Goal: Task Accomplishment & Management: Manage account settings

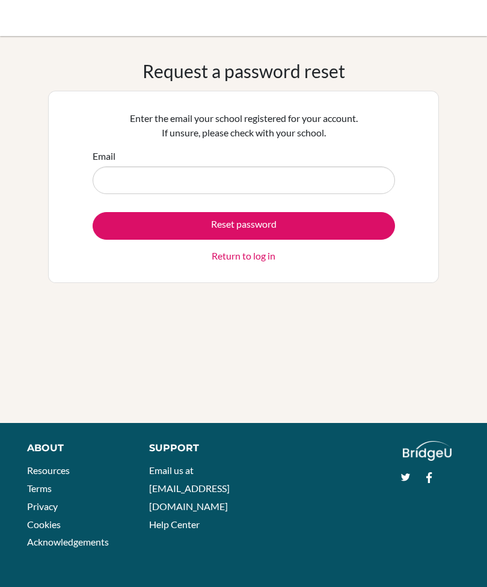
click at [206, 177] on input "Email" at bounding box center [244, 180] width 302 height 28
type input "[EMAIL_ADDRESS][DOMAIN_NAME]"
click at [323, 230] on button "Reset password" at bounding box center [244, 226] width 302 height 28
click at [331, 223] on button "Reset password" at bounding box center [244, 226] width 302 height 28
click at [317, 224] on button "Reset password" at bounding box center [244, 226] width 302 height 28
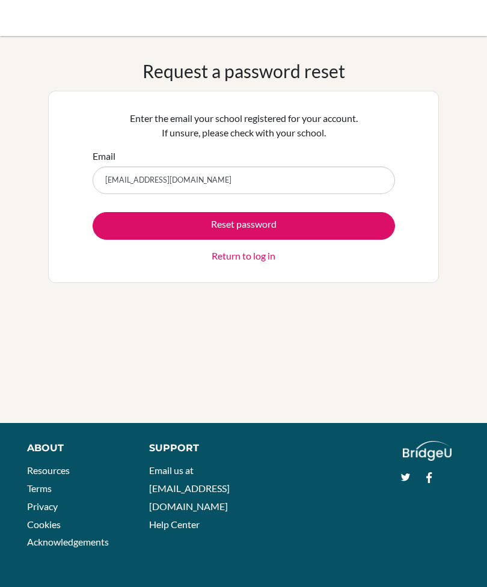
click at [105, 304] on div "Request a password reset Enter the email your school registered for your accoun…" at bounding box center [243, 229] width 391 height 339
click at [293, 258] on div "Reset password Return to log in" at bounding box center [244, 237] width 302 height 51
click at [275, 260] on link "Return to log in" at bounding box center [244, 256] width 64 height 14
click at [287, 239] on button "Reset password" at bounding box center [244, 226] width 302 height 28
click at [320, 231] on button "Reset password" at bounding box center [244, 226] width 302 height 28
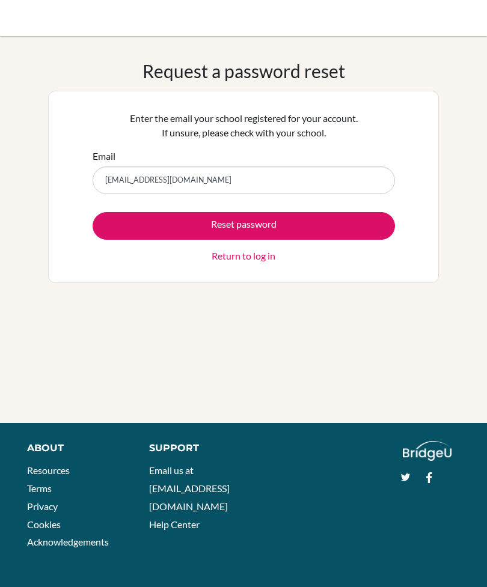
click at [326, 227] on button "Reset password" at bounding box center [244, 226] width 302 height 28
click at [316, 227] on button "Reset password" at bounding box center [244, 226] width 302 height 28
click at [289, 232] on button "Reset password" at bounding box center [244, 226] width 302 height 28
click at [279, 229] on button "Reset password" at bounding box center [244, 226] width 302 height 28
click at [314, 227] on button "Reset password" at bounding box center [244, 226] width 302 height 28
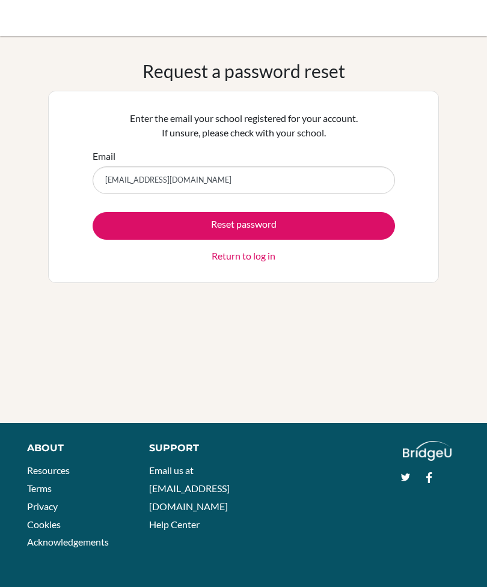
click at [311, 229] on button "Reset password" at bounding box center [244, 226] width 302 height 28
click at [322, 228] on button "Reset password" at bounding box center [244, 226] width 302 height 28
click at [327, 225] on button "Reset password" at bounding box center [244, 226] width 302 height 28
click at [330, 227] on button "Reset password" at bounding box center [244, 226] width 302 height 28
click at [325, 225] on button "Reset password" at bounding box center [244, 226] width 302 height 28
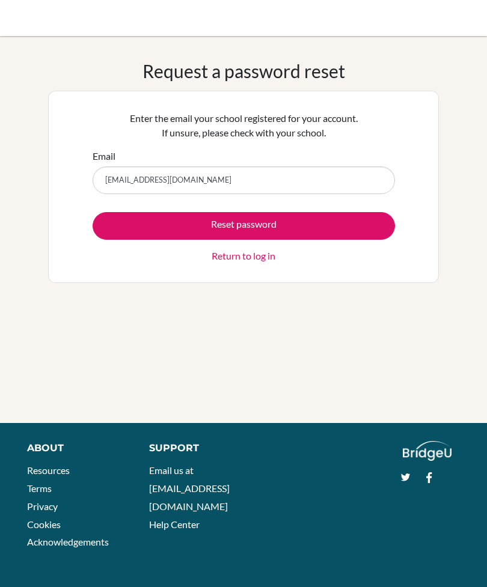
click at [323, 227] on button "Reset password" at bounding box center [244, 226] width 302 height 28
